Goal: Information Seeking & Learning: Find specific page/section

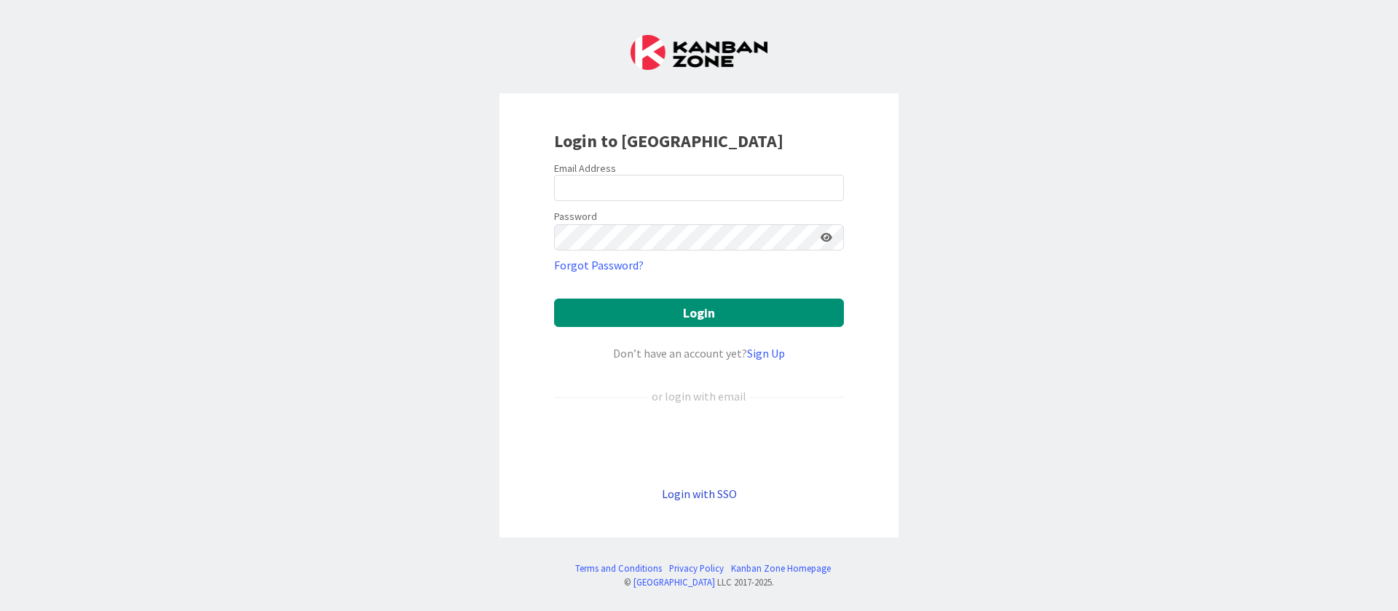
click at [699, 496] on link "Login with SSO" at bounding box center [699, 493] width 75 height 15
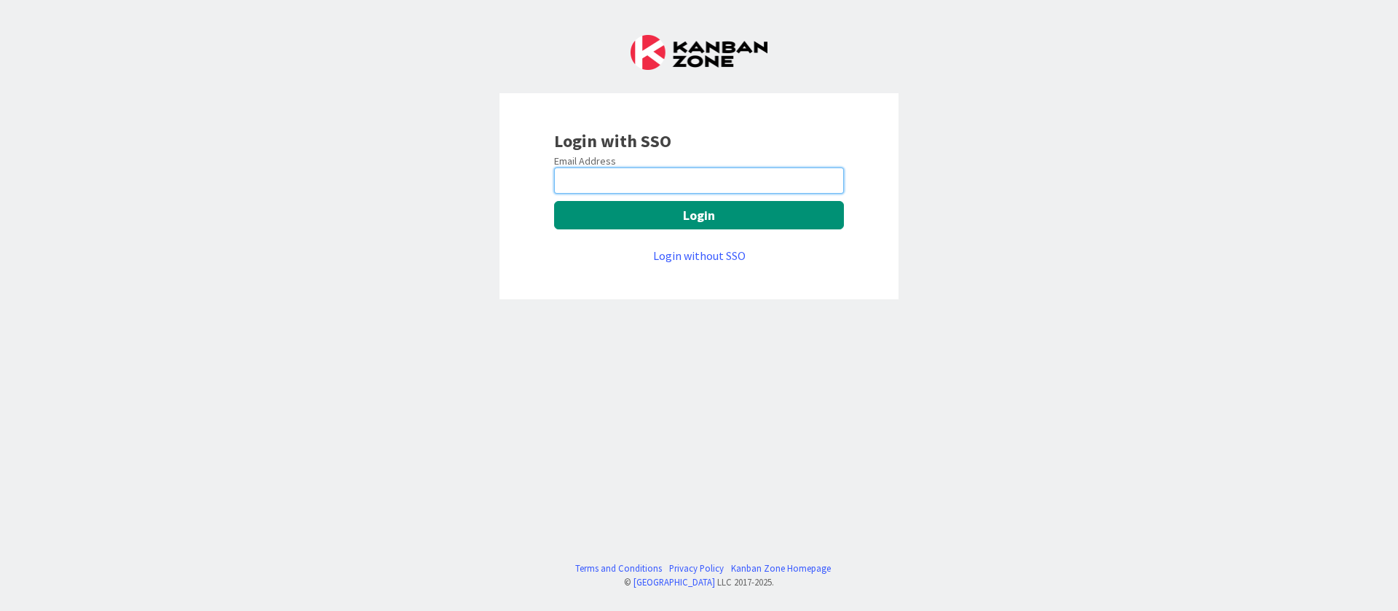
click at [735, 173] on input "email" at bounding box center [699, 180] width 290 height 26
type input "[PERSON_NAME][EMAIL_ADDRESS][DOMAIN_NAME]"
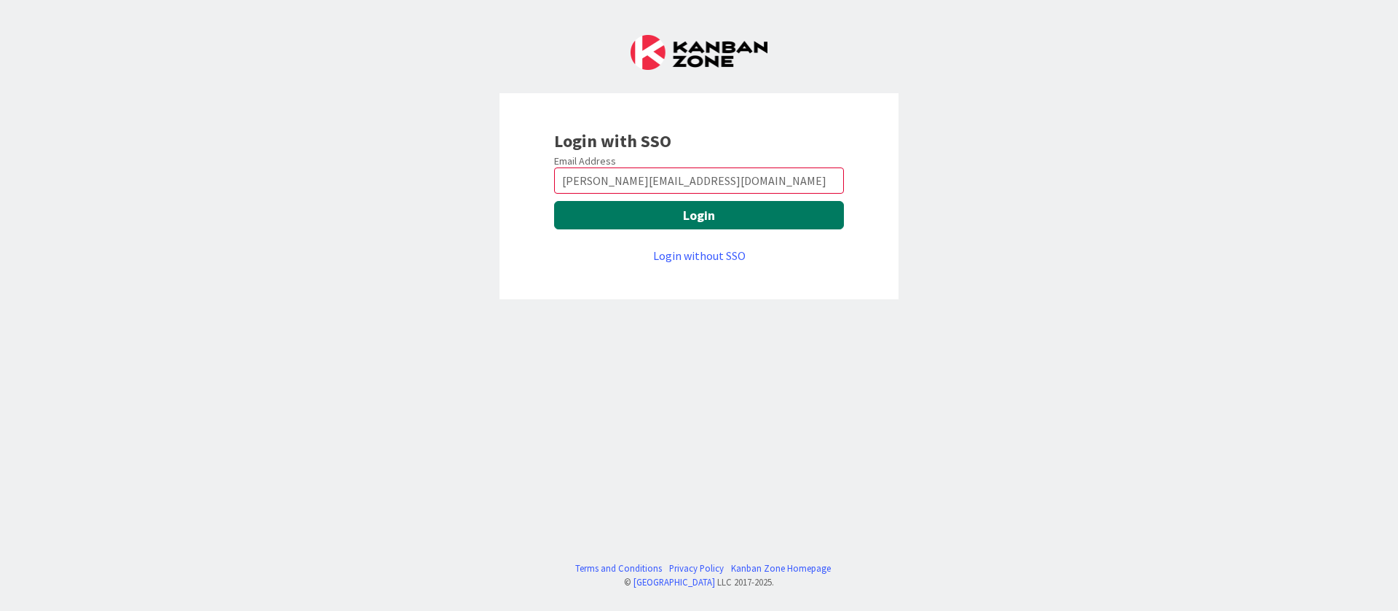
click at [697, 210] on button "Login" at bounding box center [699, 215] width 290 height 28
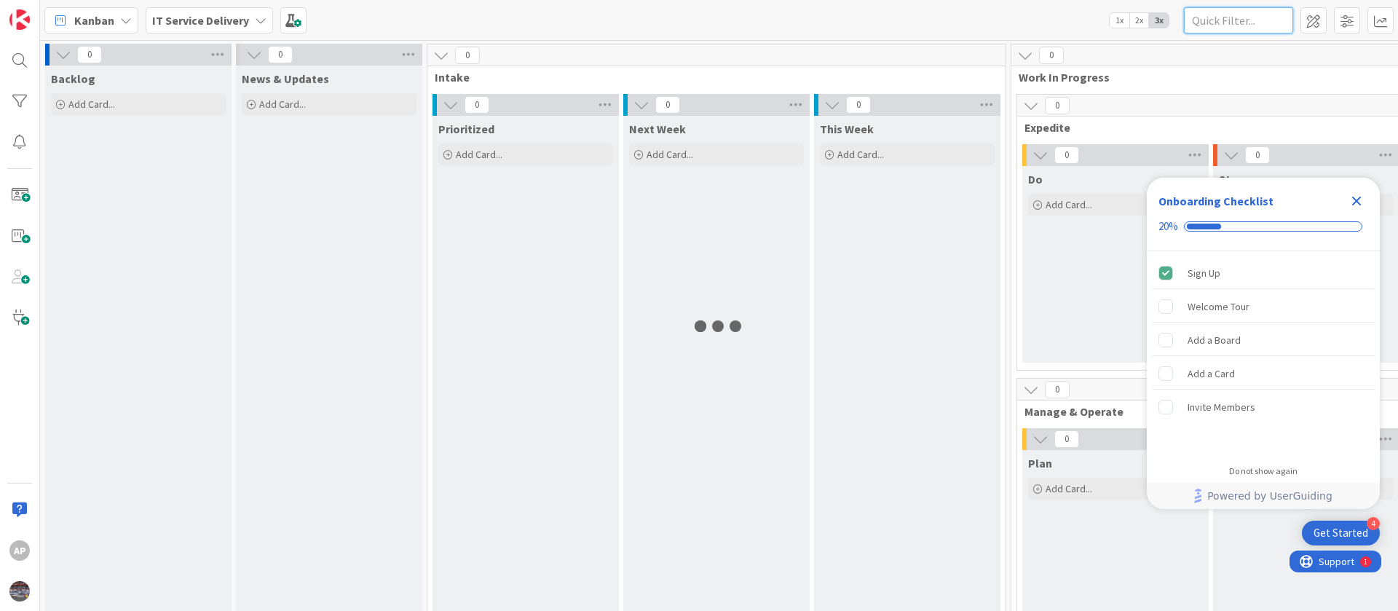
click at [1213, 22] on input "text" at bounding box center [1238, 20] width 109 height 26
type input "1893"
click at [1355, 203] on icon "Close Checklist" at bounding box center [1356, 201] width 9 height 9
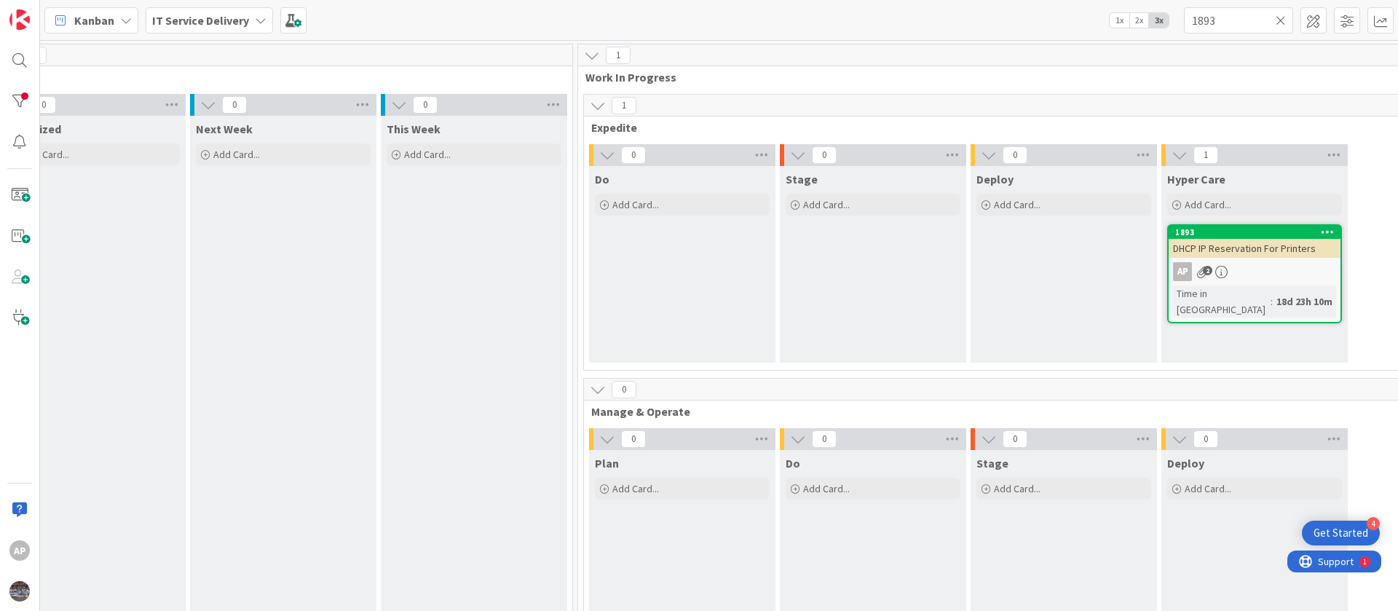
scroll to position [0, 461]
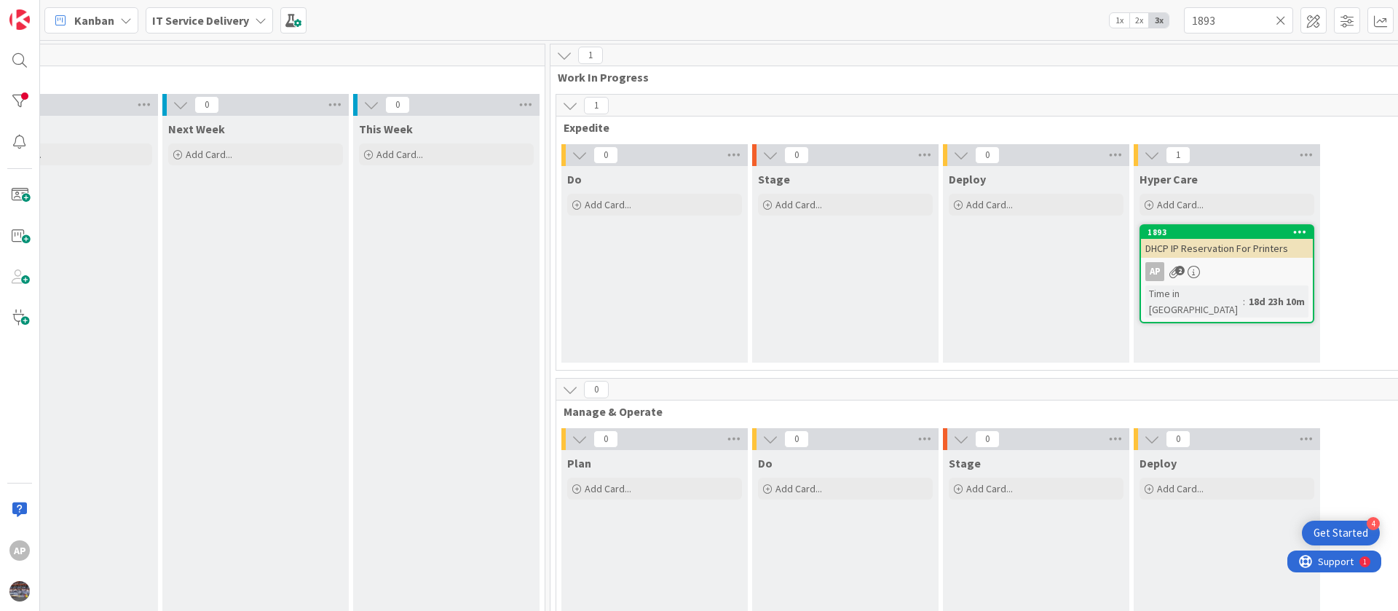
click at [1251, 253] on span "DHCP IP Reservation For Printers" at bounding box center [1216, 248] width 143 height 13
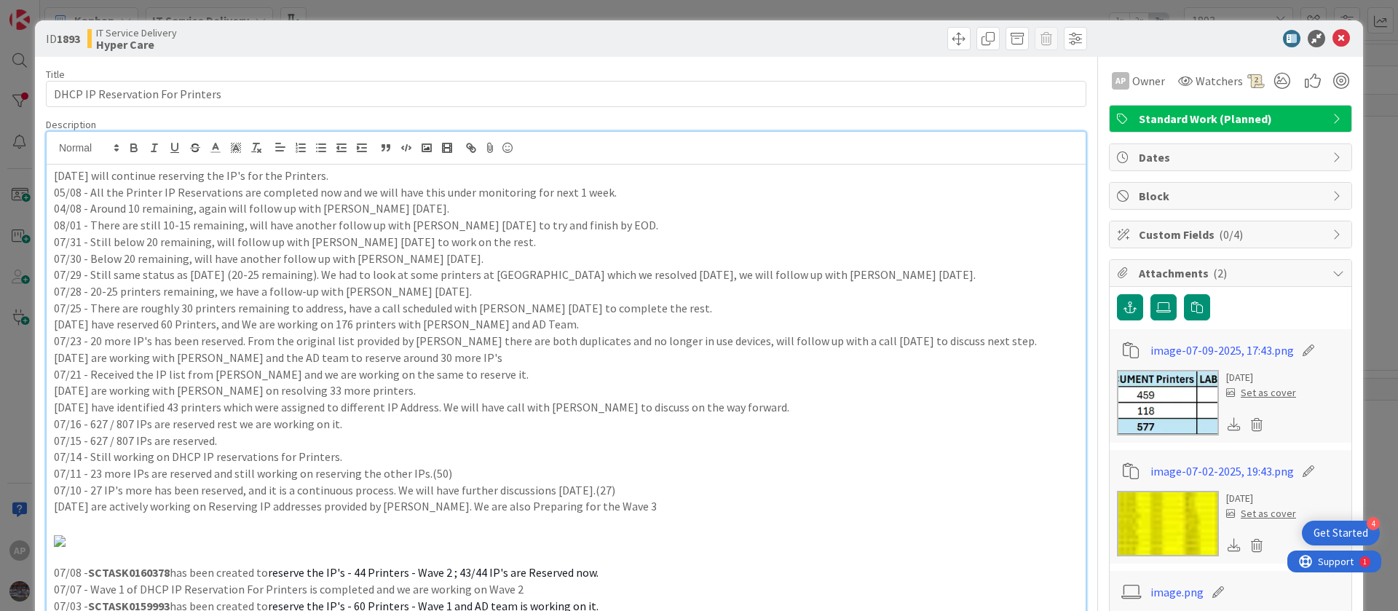
click at [151, 165] on div "26/08 - We will continue reserving the IP's for the Printers. 05/08 - All the P…" at bounding box center [566, 438] width 1039 height 547
click at [50, 179] on div "26/08 - We will continue reserving the IP's for the Printers. 05/08 - All the P…" at bounding box center [566, 438] width 1039 height 547
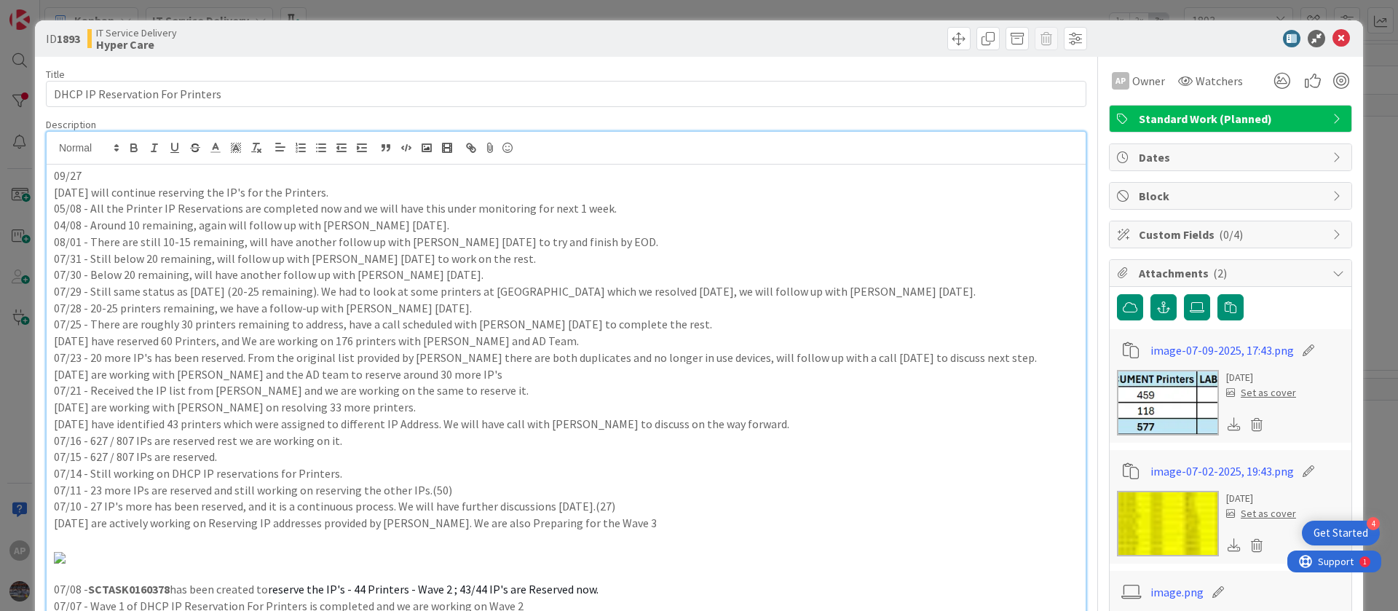
click at [123, 170] on p "09/27" at bounding box center [566, 175] width 1024 height 17
click at [90, 177] on p "09/17 - 212 is static; rest IPs are reserved." at bounding box center [566, 175] width 1024 height 17
click at [275, 181] on p "09/17 - TOTAL: 780 out of which 212 is static; rest IPs are reserved." at bounding box center [566, 175] width 1024 height 17
click at [675, 320] on p "07/25 - There are roughly 30 printers remaining to address, have a call schedul…" at bounding box center [566, 324] width 1024 height 17
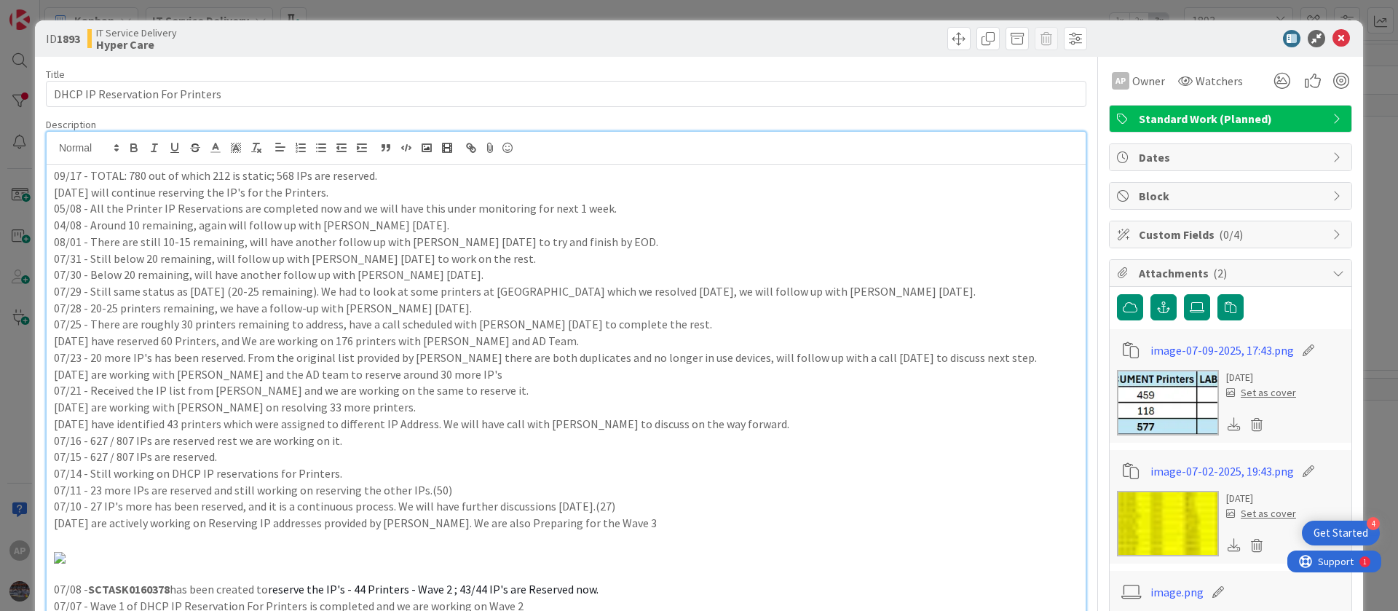
click at [148, 178] on p "09/17 - TOTAL: 780 out of which 212 is static; 568 IPs are reserved." at bounding box center [566, 175] width 1024 height 17
click at [143, 177] on p "09/17 - TOTAL: 780 out of which 212 is static; 568 IPs are reserved." at bounding box center [566, 175] width 1024 height 17
drag, startPoint x: 195, startPoint y: 178, endPoint x: 146, endPoint y: 175, distance: 48.9
click at [146, 175] on p "09/17 - TOTAL: 780 Printer IP's out of which 212 is static; 568 IPs are reserve…" at bounding box center [566, 175] width 1024 height 17
click at [120, 176] on p "09/17 - TOTAL: 780 s out of which 212 is static; 568 IPs are reserved." at bounding box center [566, 175] width 1024 height 17
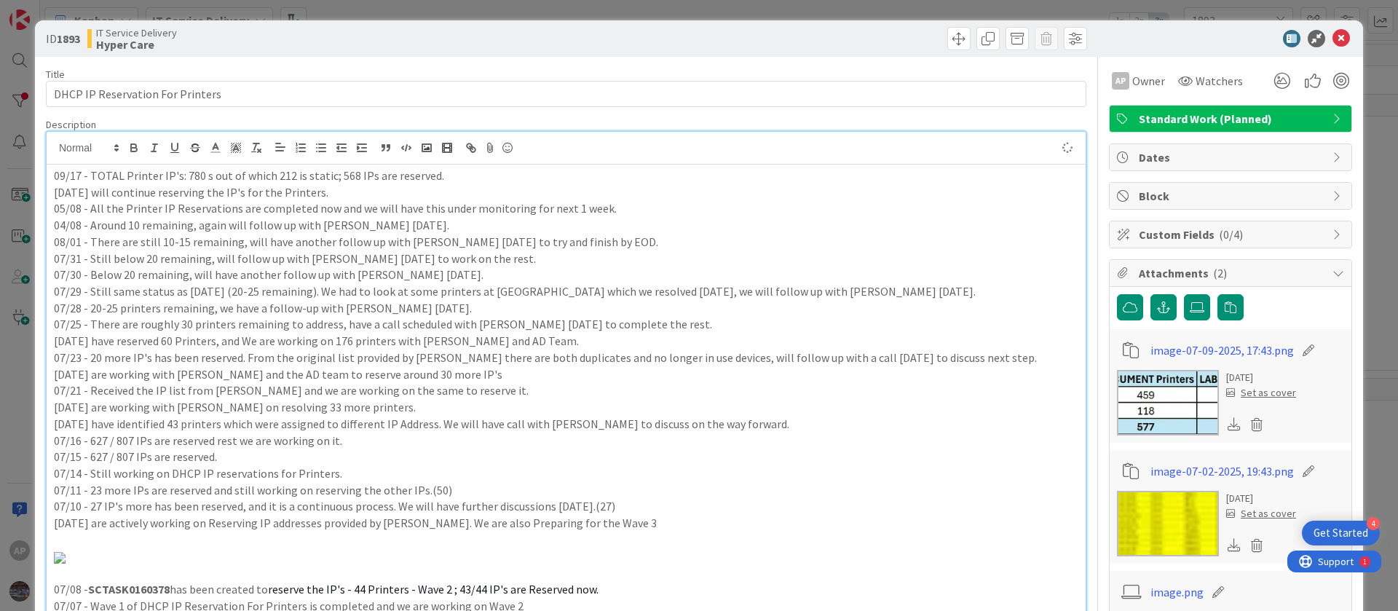
click at [207, 175] on p "09/17 - TOTAL Printer IP's: 780 s out of which 212 is static; 568 IPs are reser…" at bounding box center [566, 175] width 1024 height 17
click at [1332, 36] on icon at bounding box center [1340, 38] width 17 height 17
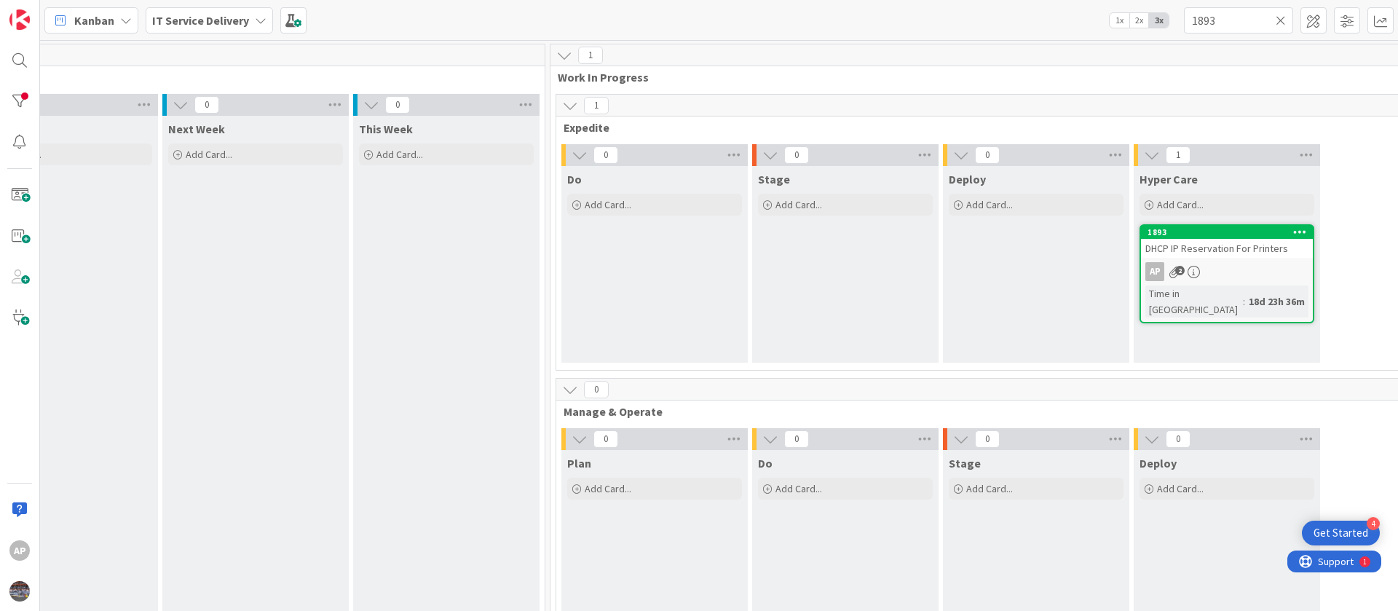
click at [1218, 251] on span "DHCP IP Reservation For Printers" at bounding box center [1216, 248] width 143 height 13
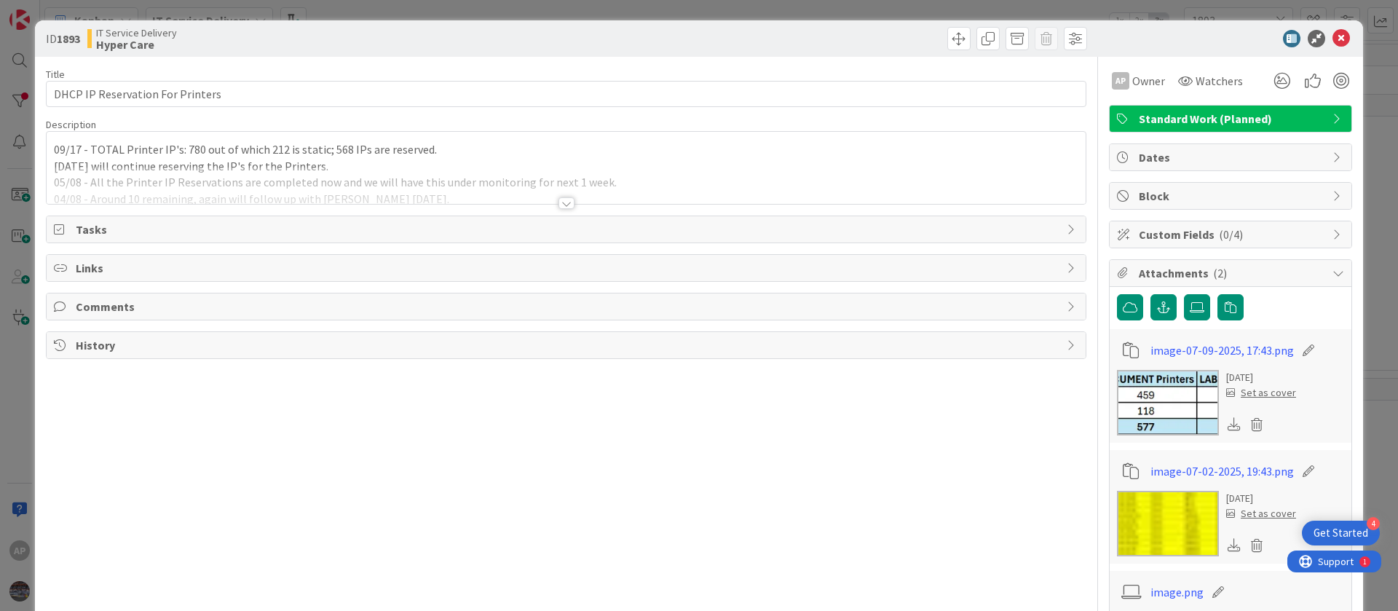
click at [200, 174] on div at bounding box center [566, 185] width 1039 height 37
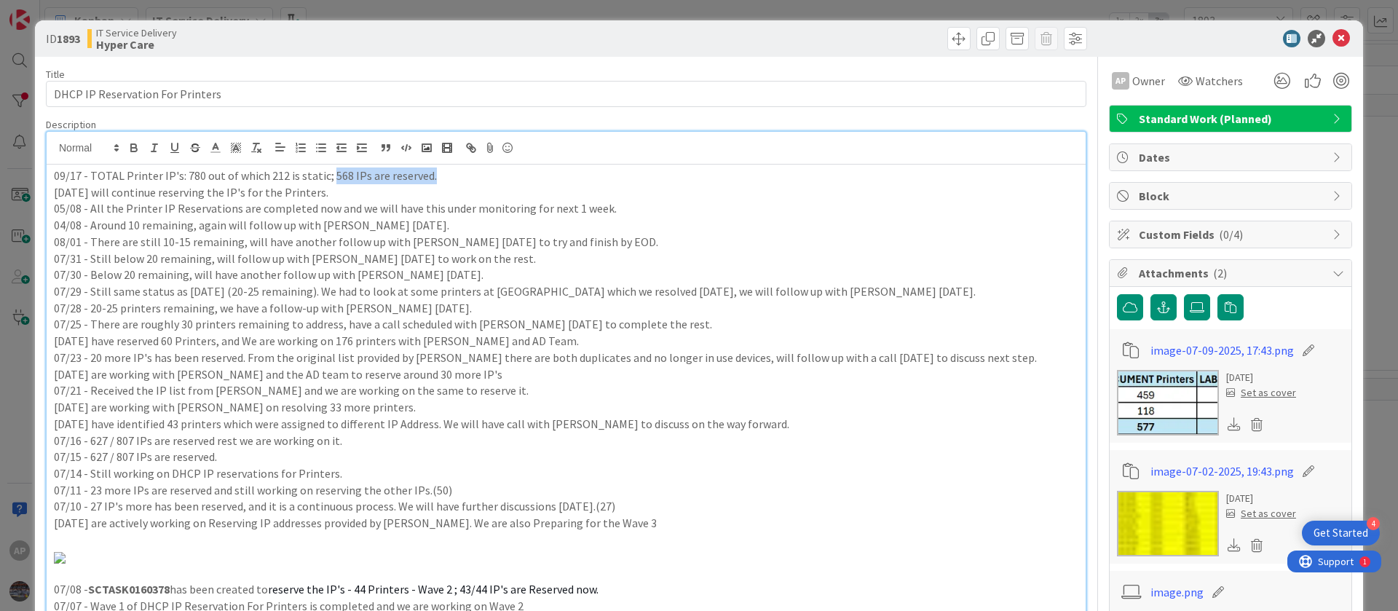
drag, startPoint x: 440, startPoint y: 179, endPoint x: 327, endPoint y: 173, distance: 113.7
click at [327, 173] on p "09/17 - TOTAL Printer IP's: 780 out of which 212 is static; 568 IPs are reserve…" at bounding box center [566, 175] width 1024 height 17
click at [199, 176] on p "09/17 - TOTAL Printer IP's: 780 out of which 212 is static;" at bounding box center [566, 175] width 1024 height 17
click at [451, 178] on p "09/17 - TOTAL Printer IP's: 780 - 568 IPs are reserved out of which 212 is stat…" at bounding box center [566, 175] width 1024 height 17
click at [260, 180] on p "09/17 - TOTAL Printer IP's: 780 - 568 IPs are reserved out of which 212 is stat…" at bounding box center [566, 175] width 1024 height 17
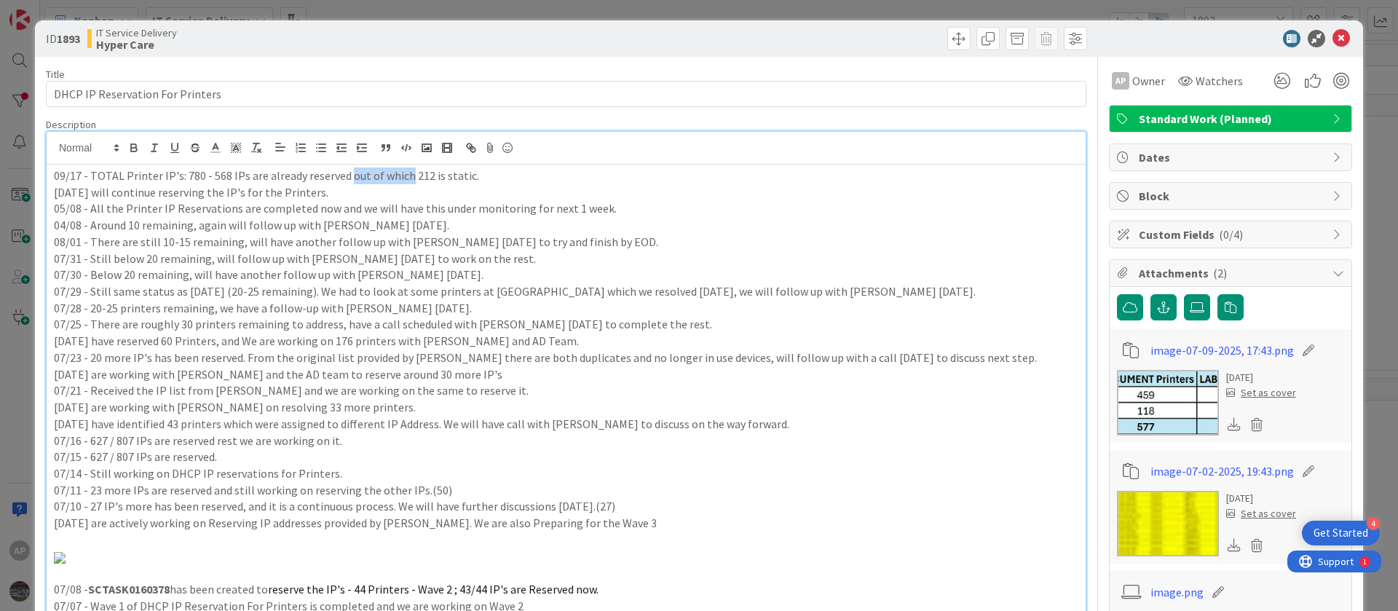
drag, startPoint x: 403, startPoint y: 176, endPoint x: 346, endPoint y: 177, distance: 56.1
click at [346, 177] on p "09/17 - TOTAL Printer IP's: 780 - 568 IPs are already reserved out of which 212…" at bounding box center [566, 175] width 1024 height 17
click at [667, 223] on p "04/08 - Around 10 remaining, again will follow up with Shaun today." at bounding box center [566, 225] width 1024 height 17
click at [791, 259] on p "07/31 - Still below 20 remaining, will follow up with Shaun today to work on th…" at bounding box center [566, 258] width 1024 height 17
click at [1332, 37] on icon at bounding box center [1340, 38] width 17 height 17
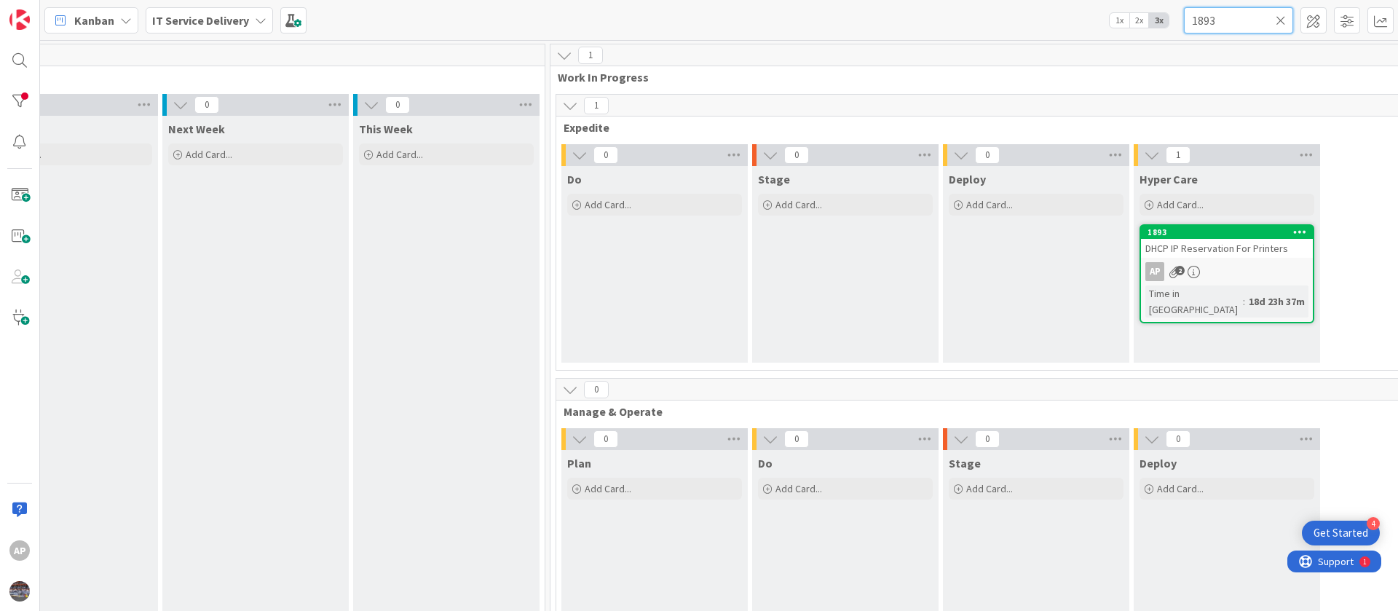
drag, startPoint x: 1230, startPoint y: 23, endPoint x: 1144, endPoint y: 23, distance: 85.9
click at [1144, 23] on div "Kanban IT Service Delivery 1x 2x 3x 1893" at bounding box center [719, 20] width 1358 height 40
paste input "930"
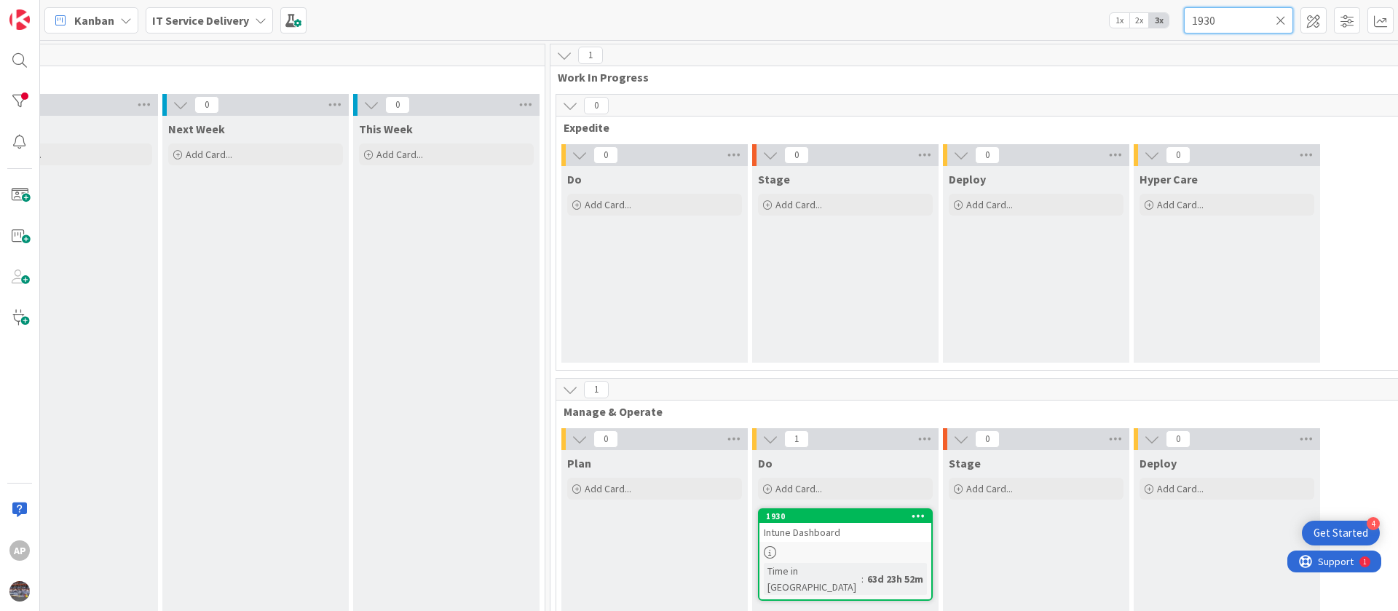
type input "1930"
click at [843, 544] on link "1930 Intune Dashboard Time in Column : 63d 23h 52m" at bounding box center [845, 554] width 175 height 92
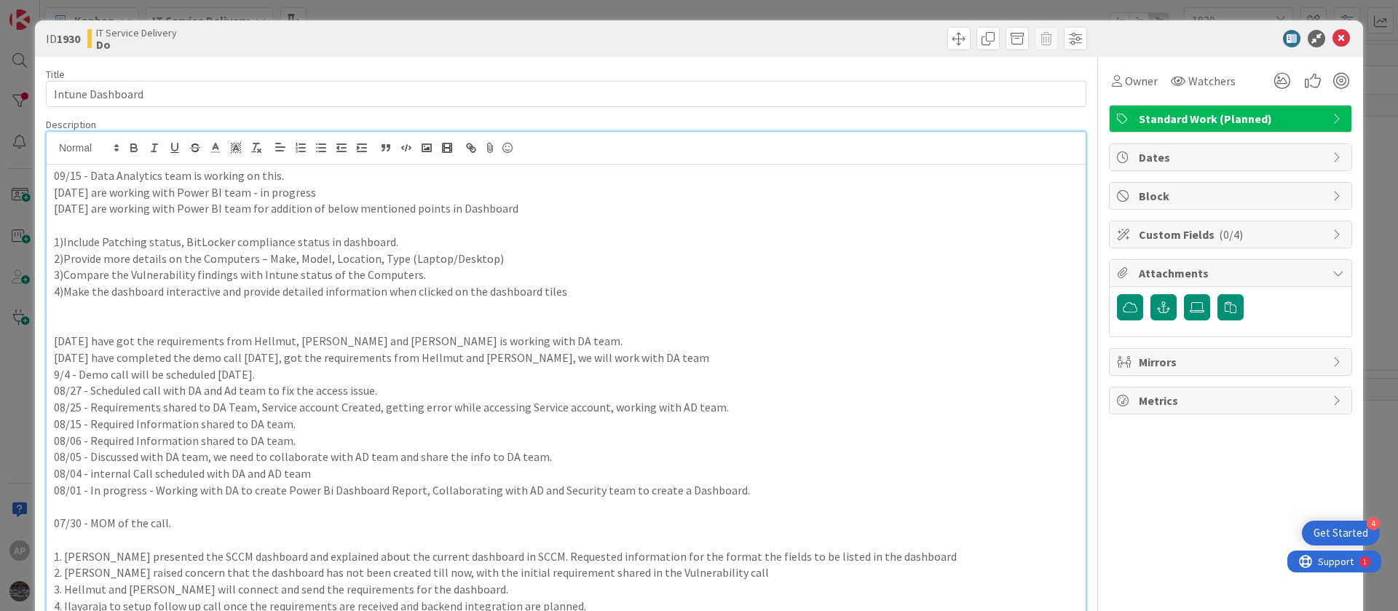
click at [49, 151] on div "AP Adharsh Polarparajendran just joined 09/15 - Data Analytics team is working …" at bounding box center [566, 587] width 1039 height 910
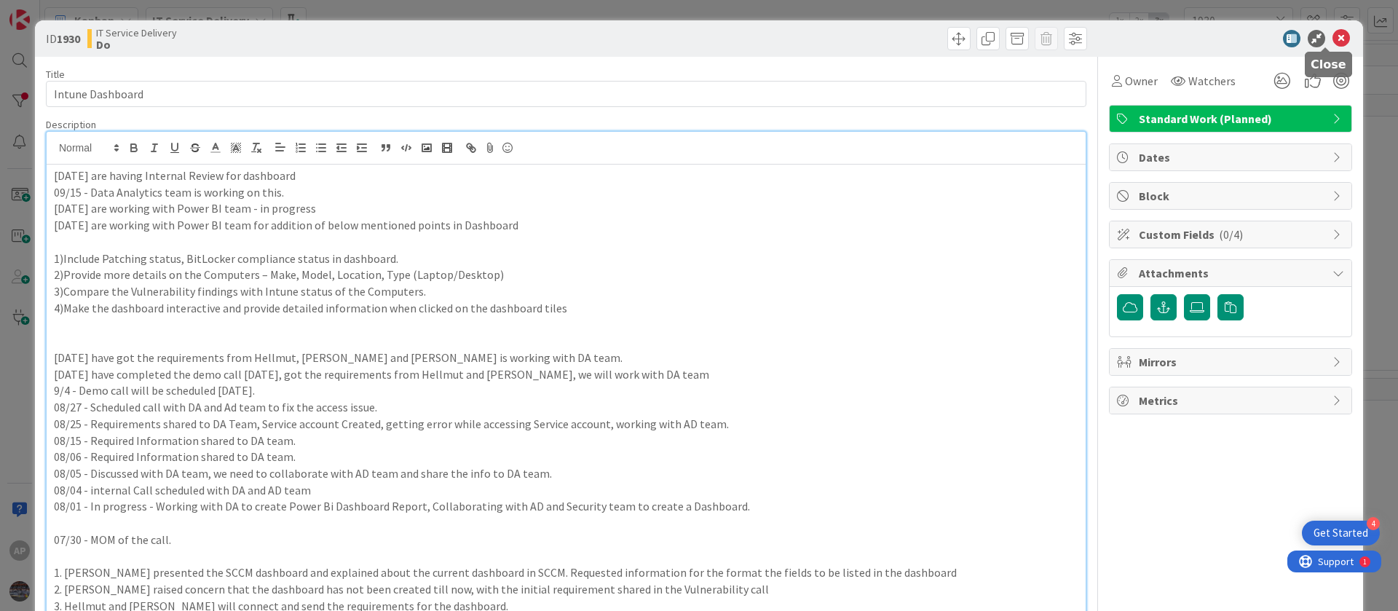
click at [1332, 36] on icon at bounding box center [1340, 38] width 17 height 17
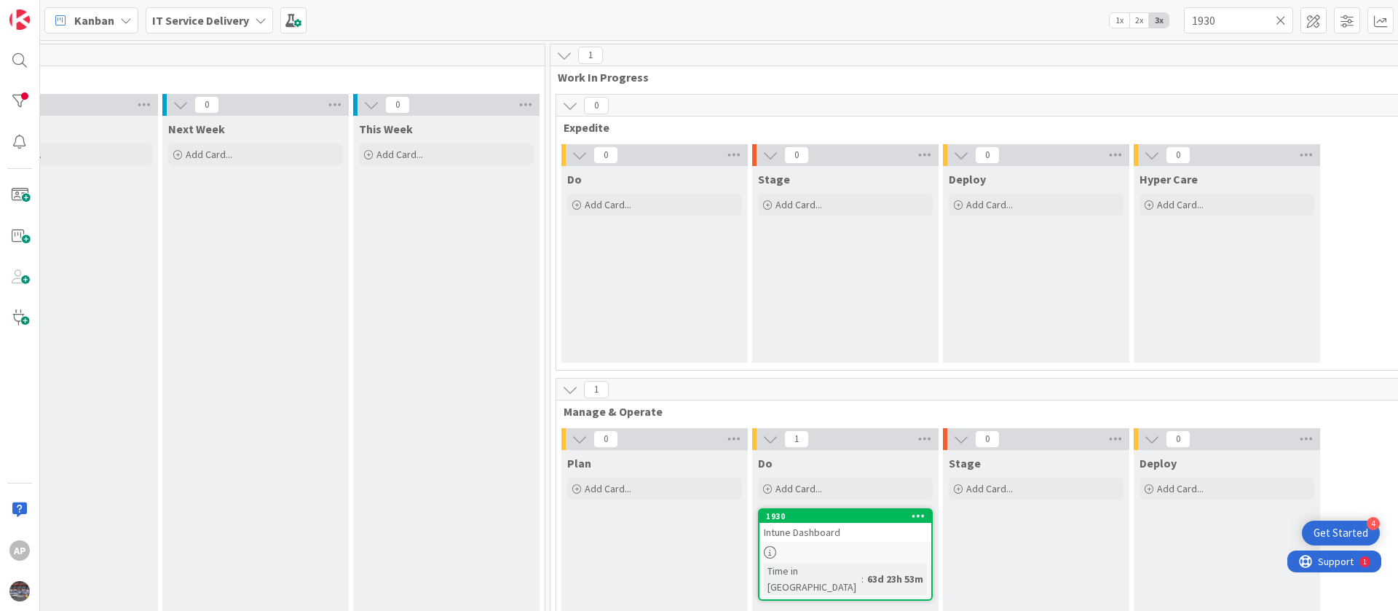
click at [868, 548] on div at bounding box center [845, 552] width 172 height 12
